Goal: Transaction & Acquisition: Subscribe to service/newsletter

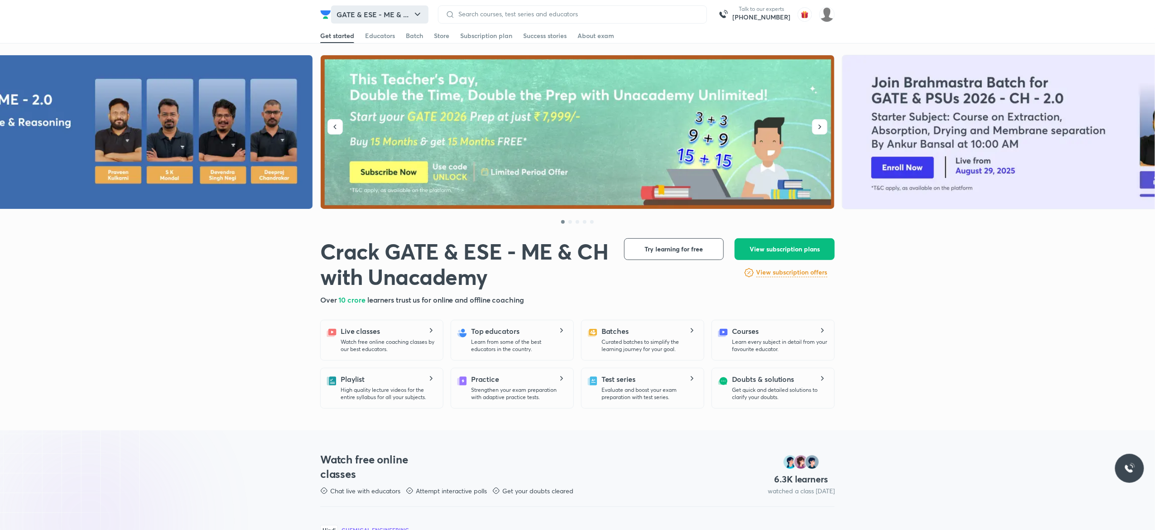
click at [387, 17] on button "GATE & ESE - ME & ..." at bounding box center [379, 14] width 97 height 18
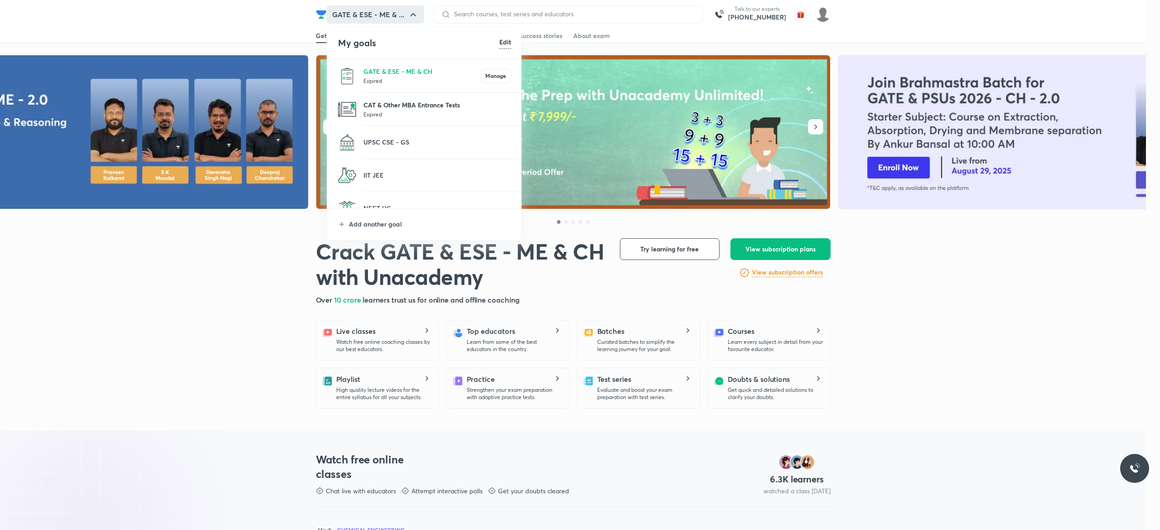
click at [398, 101] on p "CAT & Other MBA Entrance Tests" at bounding box center [437, 105] width 148 height 10
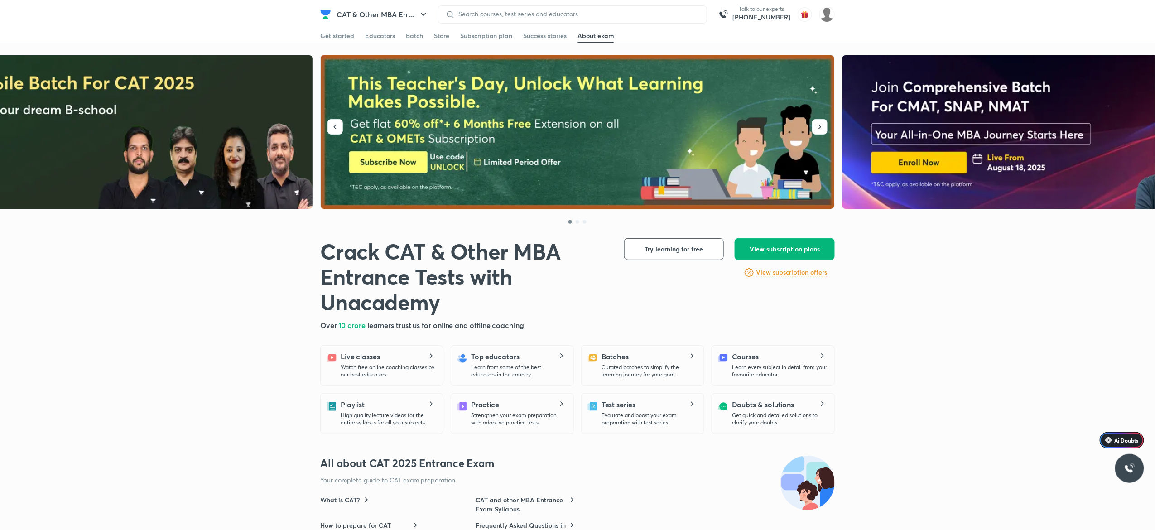
click at [782, 245] on span "View subscription plans" at bounding box center [785, 249] width 70 height 9
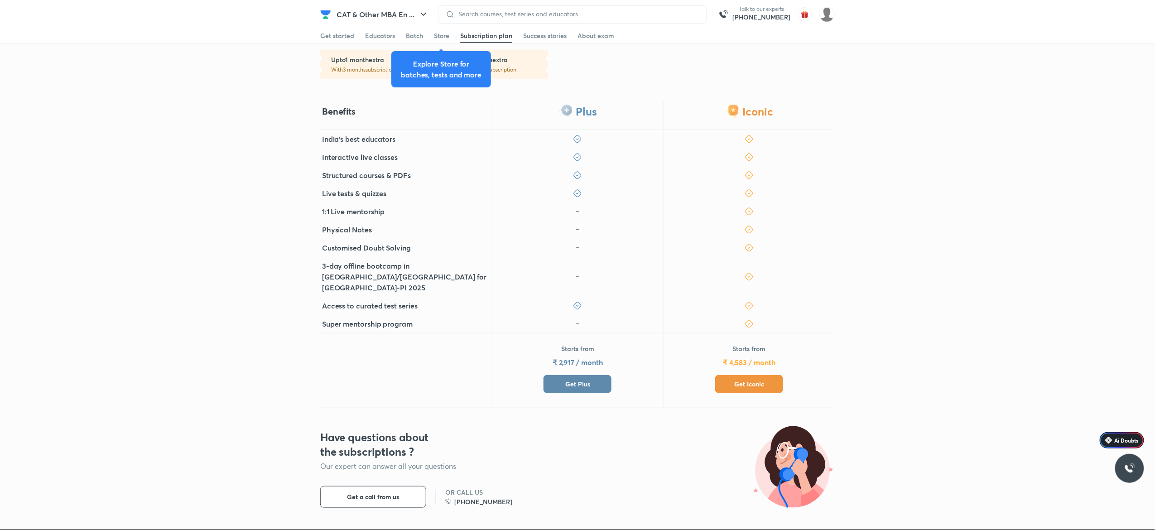
scroll to position [214, 0]
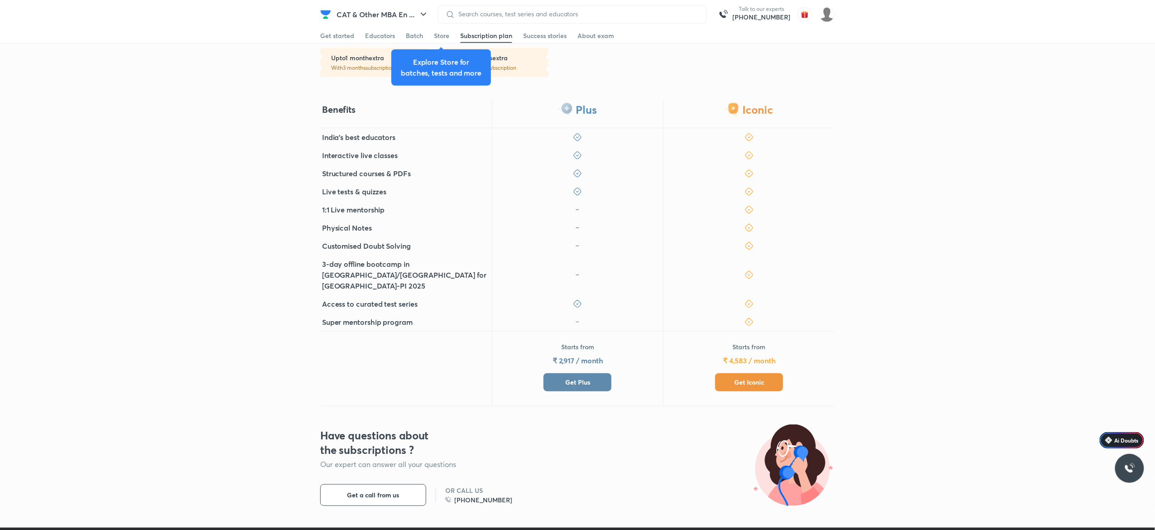
click at [591, 373] on button "Get Plus" at bounding box center [578, 382] width 68 height 18
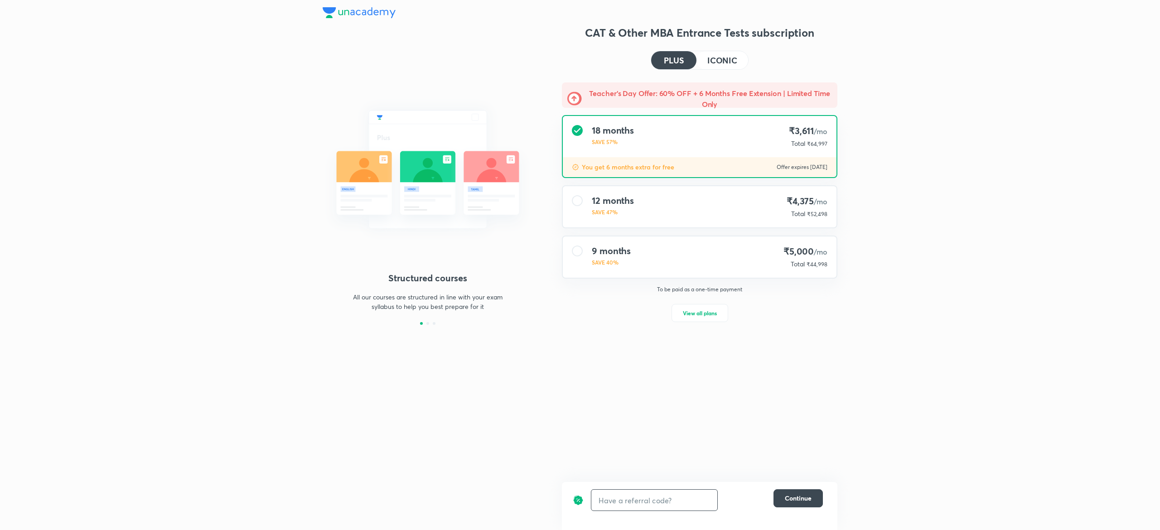
click at [640, 505] on input "text" at bounding box center [654, 500] width 126 height 21
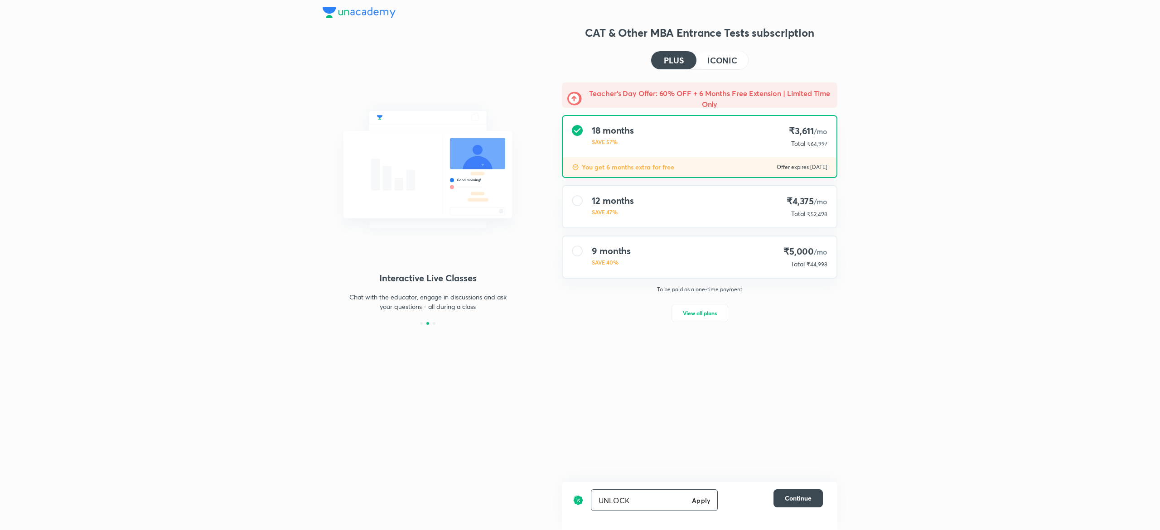
type input "UNLOCK"
